Goal: Task Accomplishment & Management: Use online tool/utility

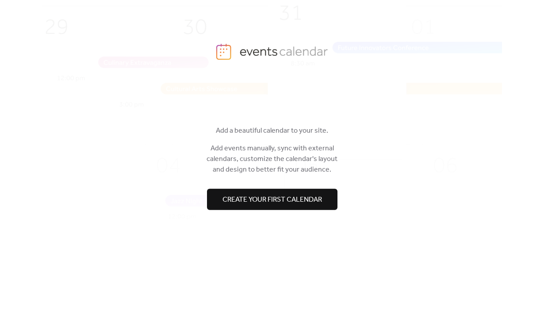
click at [255, 200] on span "Create your first calendar" at bounding box center [273, 200] width 100 height 11
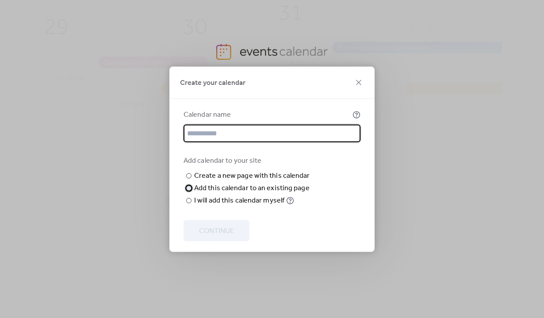
click at [188, 193] on div "​" at bounding box center [188, 188] width 9 height 11
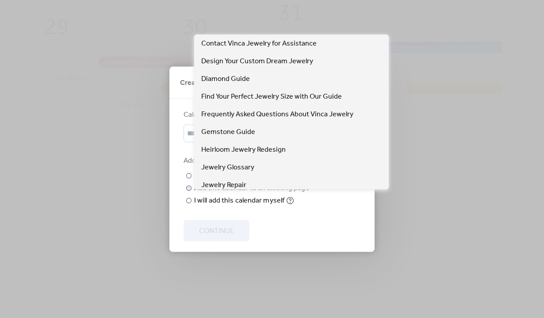
click at [0, 0] on span "Choose page" at bounding box center [0, 0] width 0 height 0
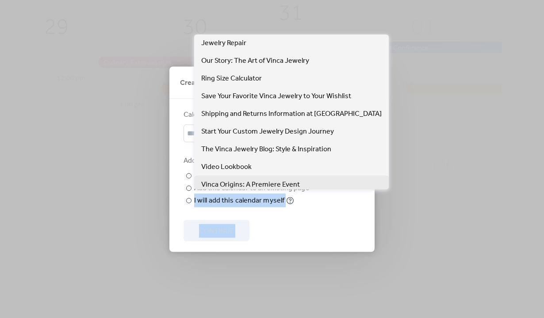
scroll to position [162, 0]
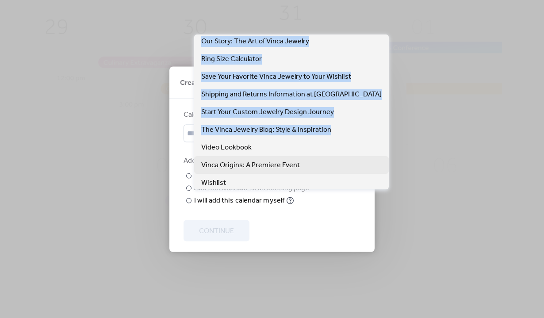
drag, startPoint x: 262, startPoint y: 159, endPoint x: 258, endPoint y: 162, distance: 4.8
click at [261, 141] on div "Contact Vinca Jewelry for Assistance Design Your Custom Dream Jewelry Diamond G…" at bounding box center [291, 112] width 195 height 155
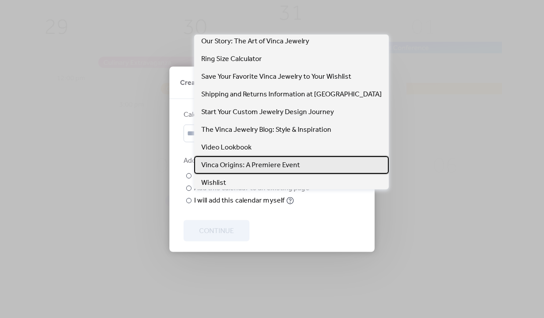
click at [254, 166] on span "Vinca Origins: A Premiere Event" at bounding box center [250, 165] width 99 height 11
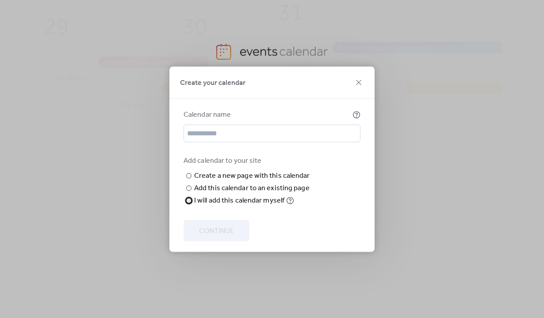
click at [189, 203] on div at bounding box center [188, 200] width 5 height 5
click at [210, 131] on input "text" at bounding box center [272, 133] width 177 height 18
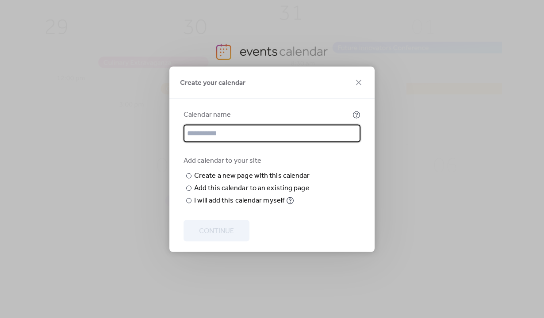
click at [210, 131] on input "text" at bounding box center [272, 133] width 177 height 18
drag, startPoint x: 239, startPoint y: 130, endPoint x: 156, endPoint y: 122, distance: 83.2
click at [156, 122] on div "**********" at bounding box center [272, 159] width 544 height 318
paste input "**********"
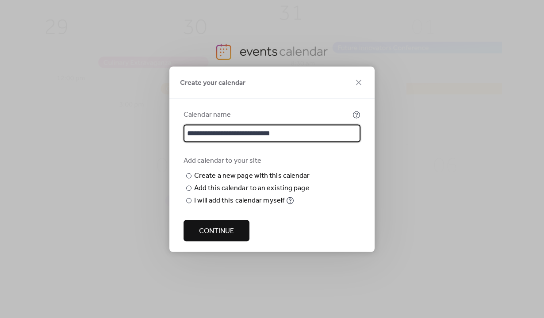
type input "**********"
click at [228, 231] on span "Continue" at bounding box center [216, 231] width 35 height 11
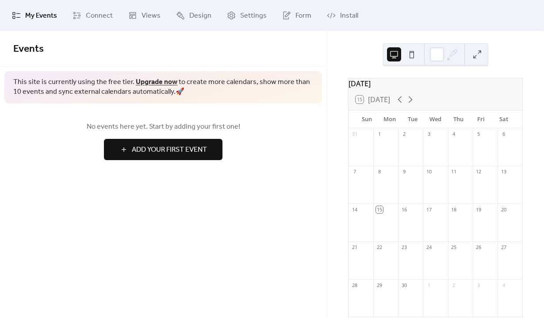
click at [167, 148] on span "Add Your First Event" at bounding box center [169, 150] width 75 height 11
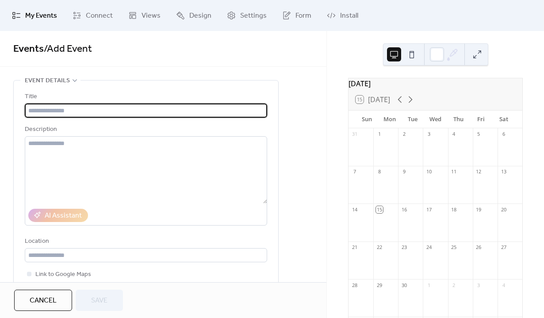
click at [49, 110] on input "text" at bounding box center [146, 111] width 243 height 14
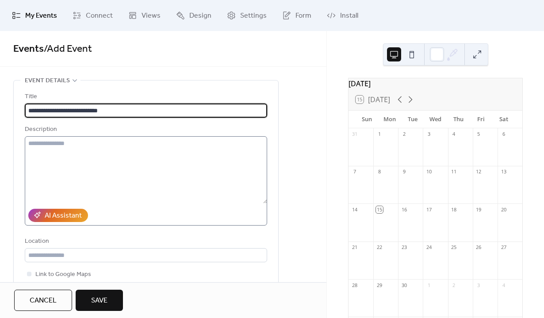
type input "**********"
click at [54, 148] on textarea at bounding box center [146, 169] width 243 height 67
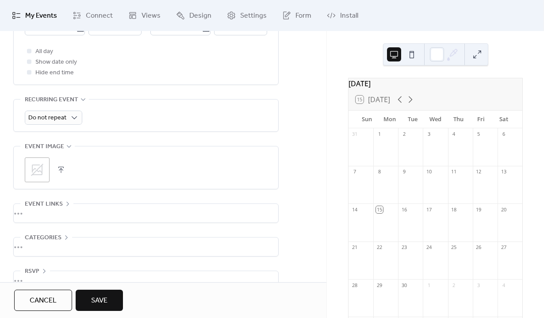
scroll to position [369, 0]
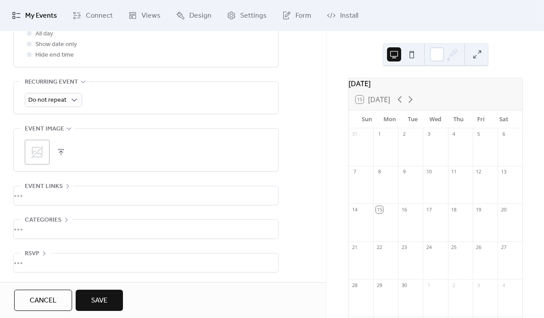
click at [44, 261] on div "•••" at bounding box center [146, 263] width 265 height 19
click at [324, 239] on div "**********" at bounding box center [163, 12] width 327 height 602
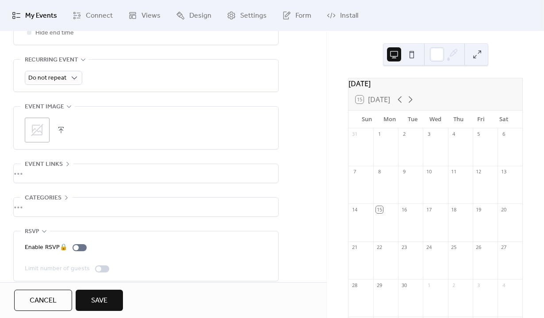
scroll to position [400, 0]
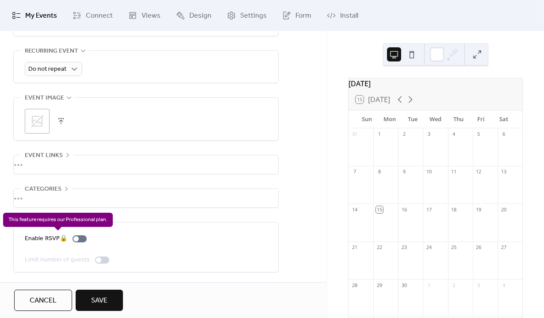
click at [62, 237] on div "Enable RSVP 🔒" at bounding box center [58, 239] width 66 height 11
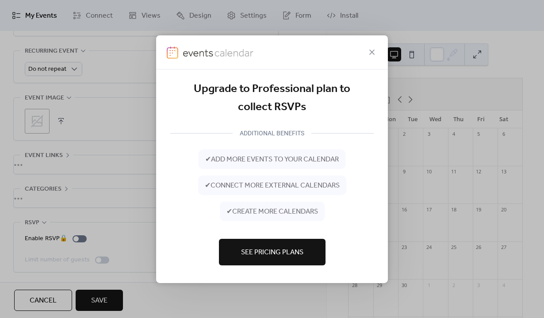
click at [259, 252] on span "See Pricing Plans" at bounding box center [272, 252] width 62 height 11
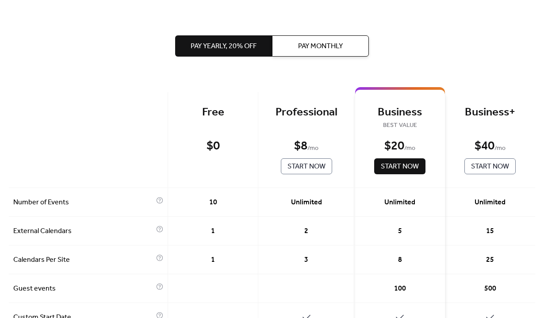
click at [224, 169] on div "$ 0 Start Now" at bounding box center [212, 157] width 63 height 36
